Goal: Find specific page/section: Find specific page/section

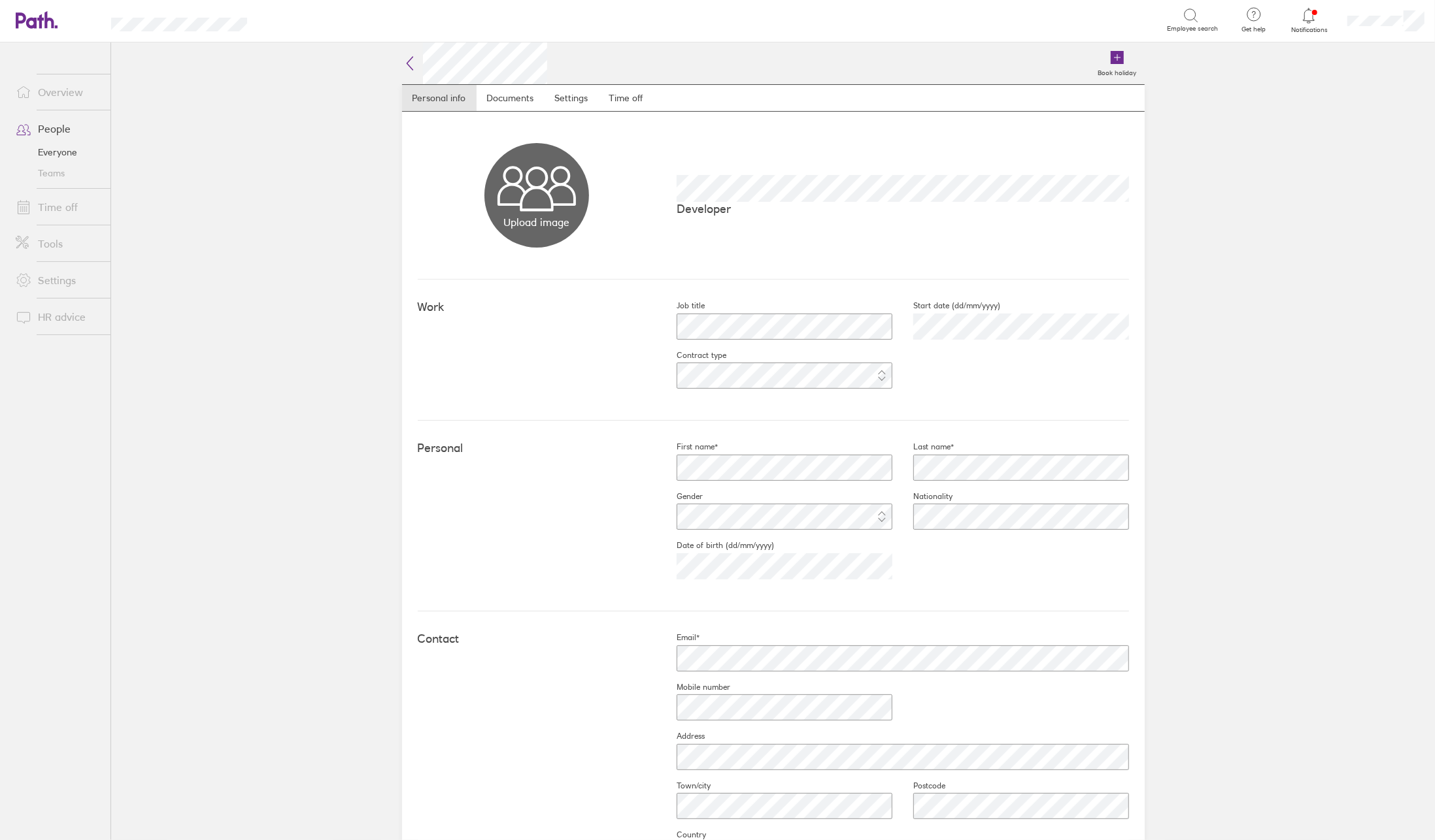
scroll to position [229, 0]
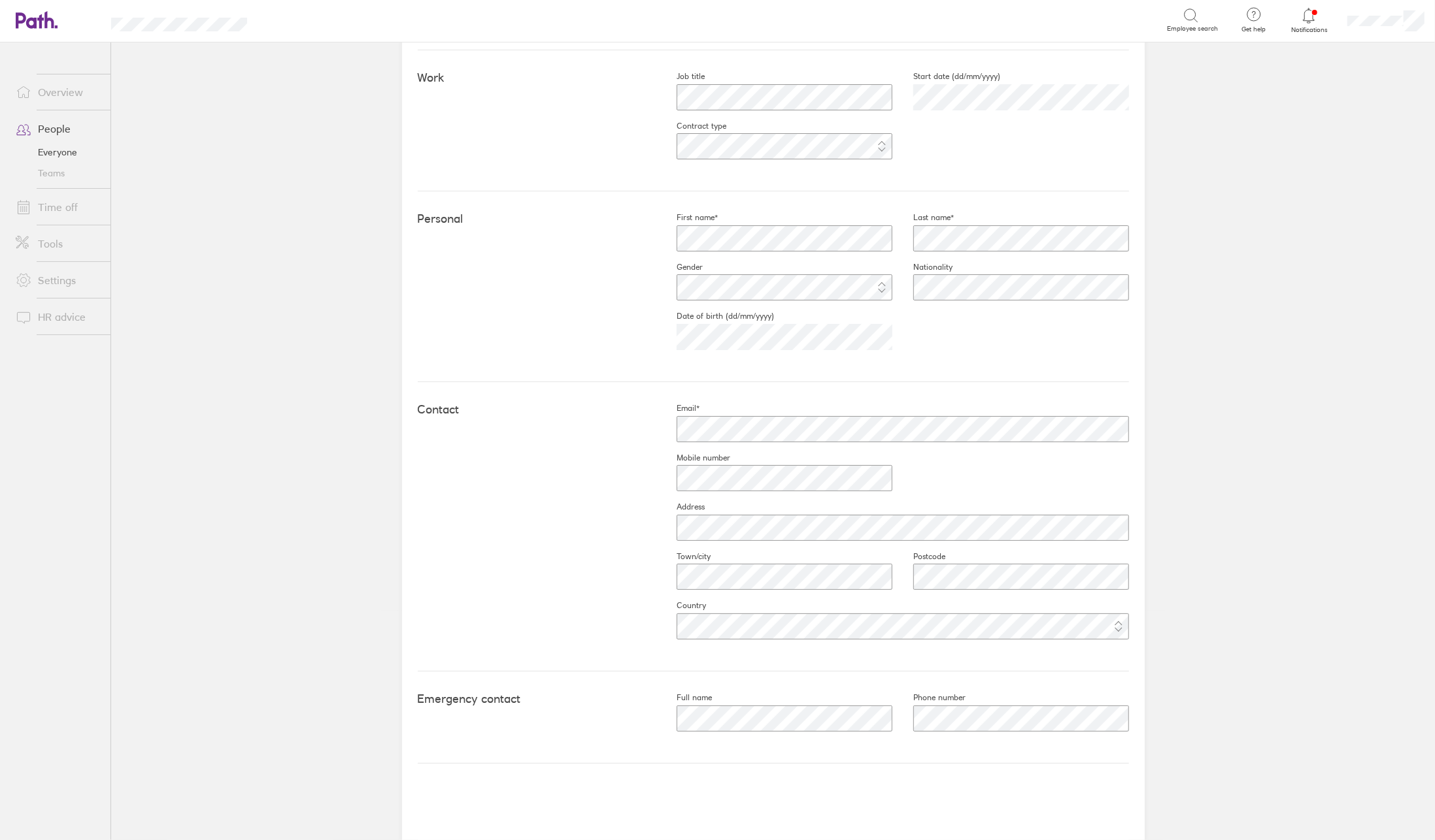
click at [51, 133] on link "People" at bounding box center [58, 128] width 105 height 26
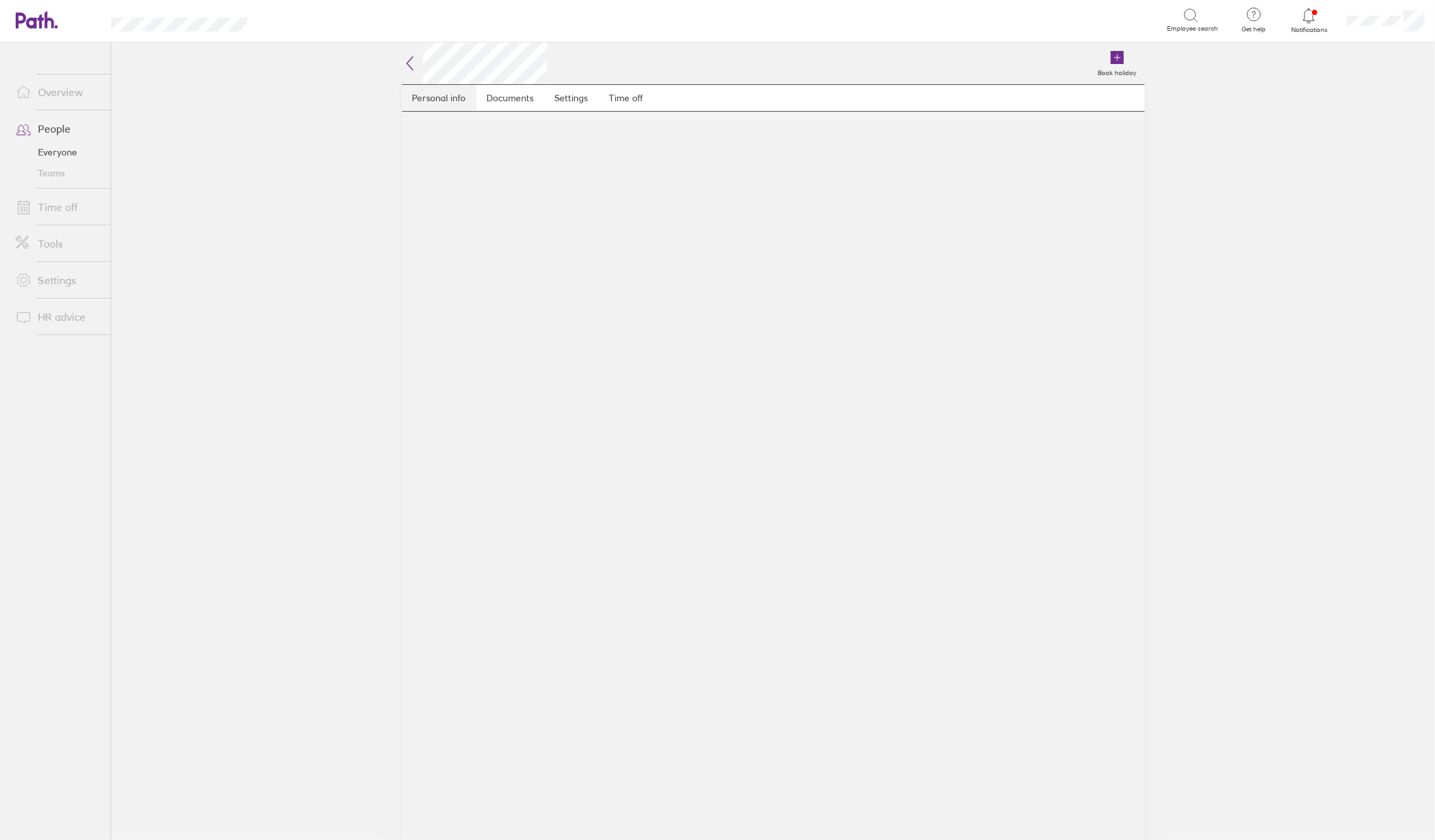
click at [431, 100] on link "Personal info" at bounding box center [439, 98] width 75 height 26
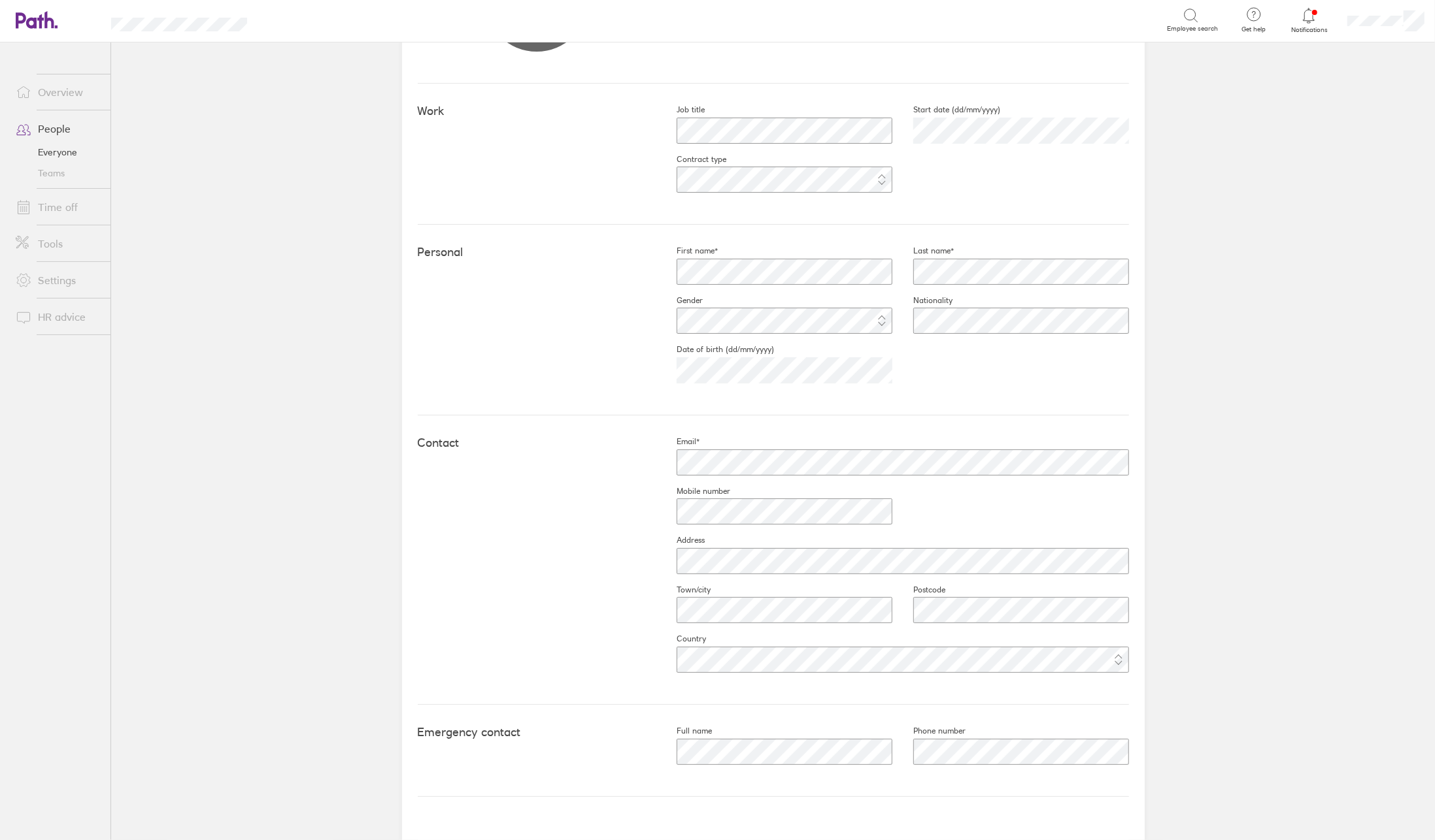
scroll to position [229, 0]
